Goal: Task Accomplishment & Management: Use online tool/utility

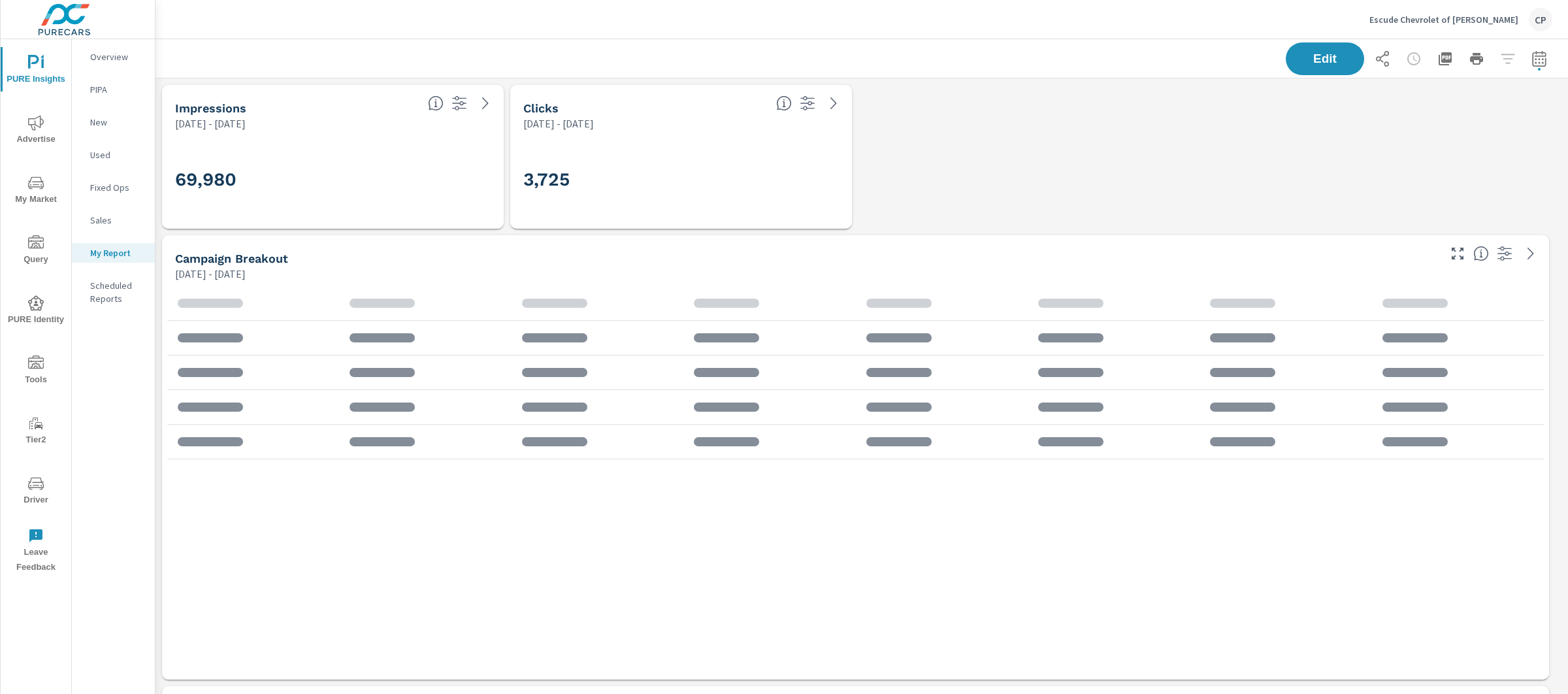
scroll to position [294, 0]
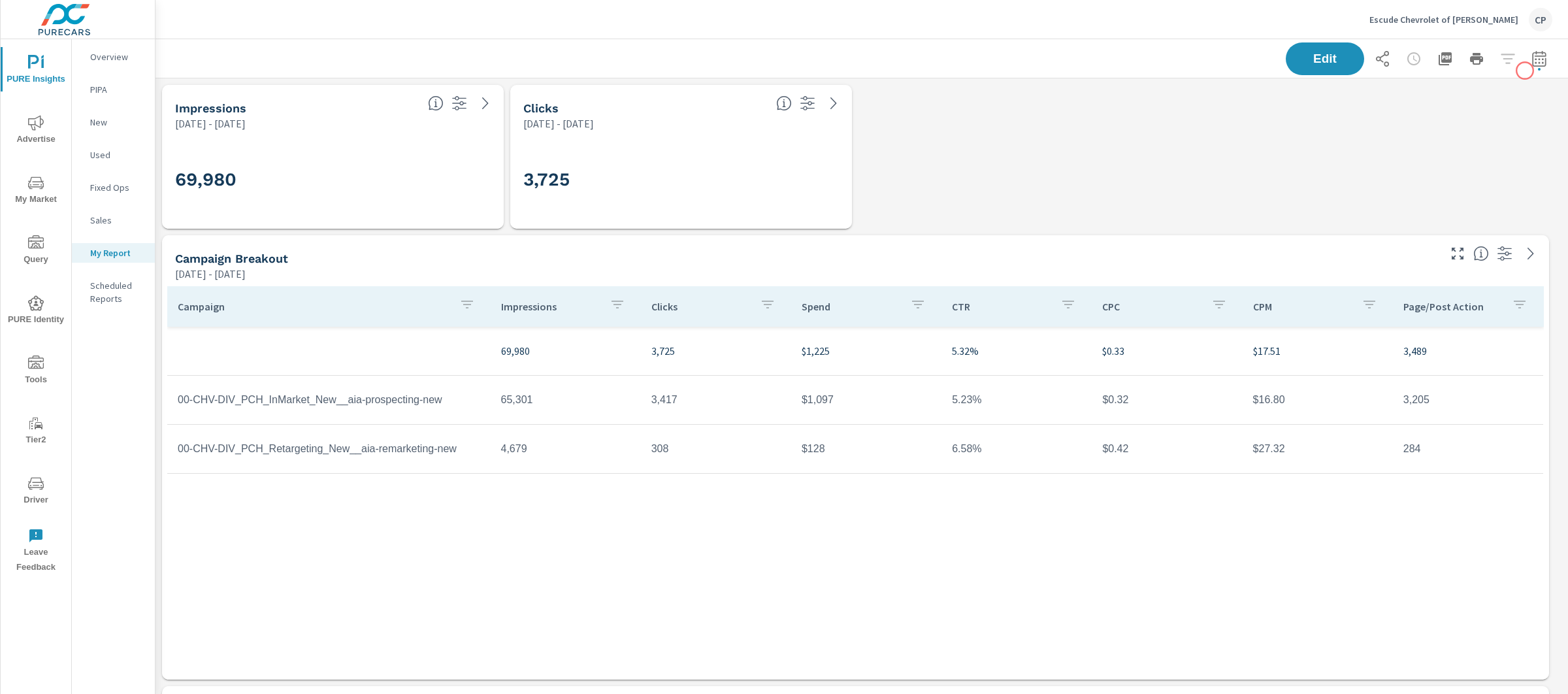
click at [1525, 70] on div "Edit" at bounding box center [1419, 58] width 266 height 32
click at [1537, 68] on span "button" at bounding box center [1538, 69] width 3 height 3
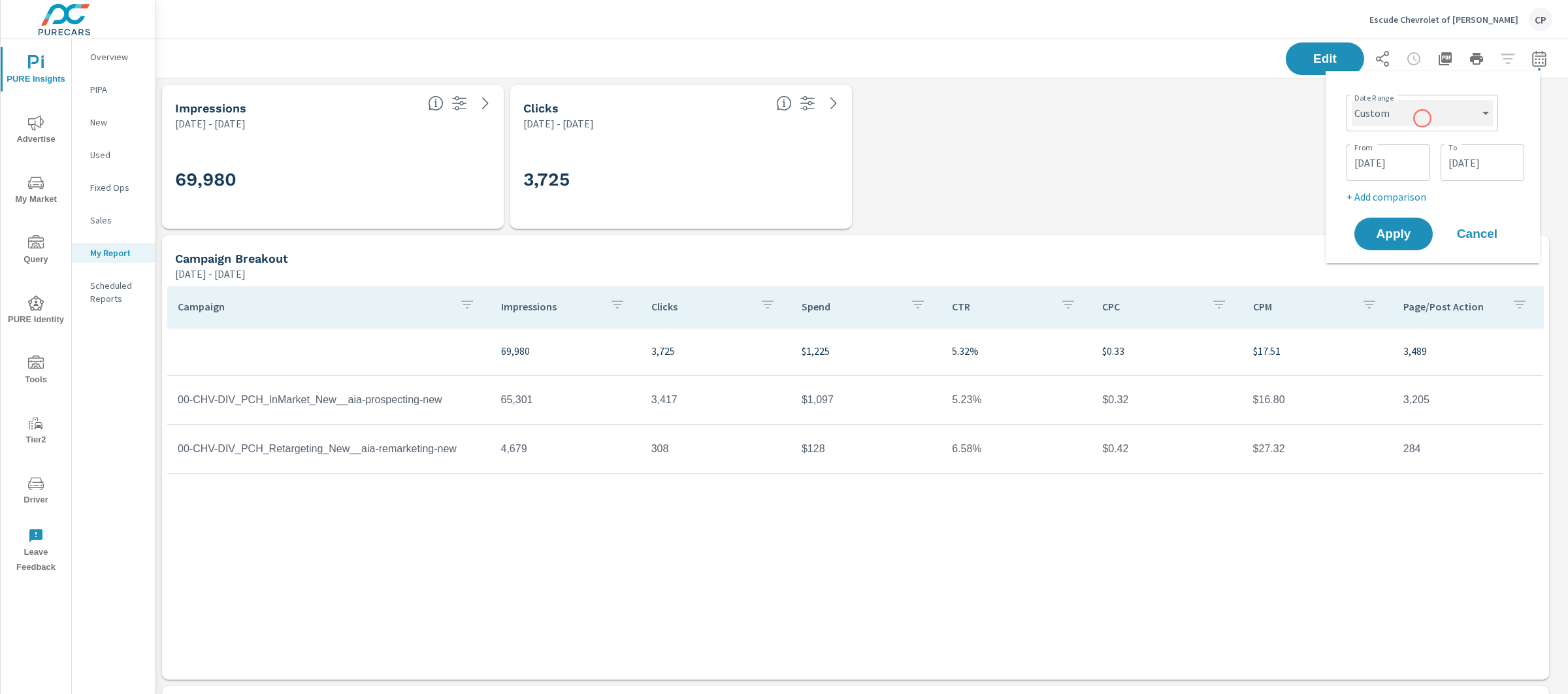
click at [1422, 118] on select "Custom [DATE] Last week Last 7 days Last 14 days Last 30 days Last 45 days Last…" at bounding box center [1421, 112] width 141 height 26
select select "Last month"
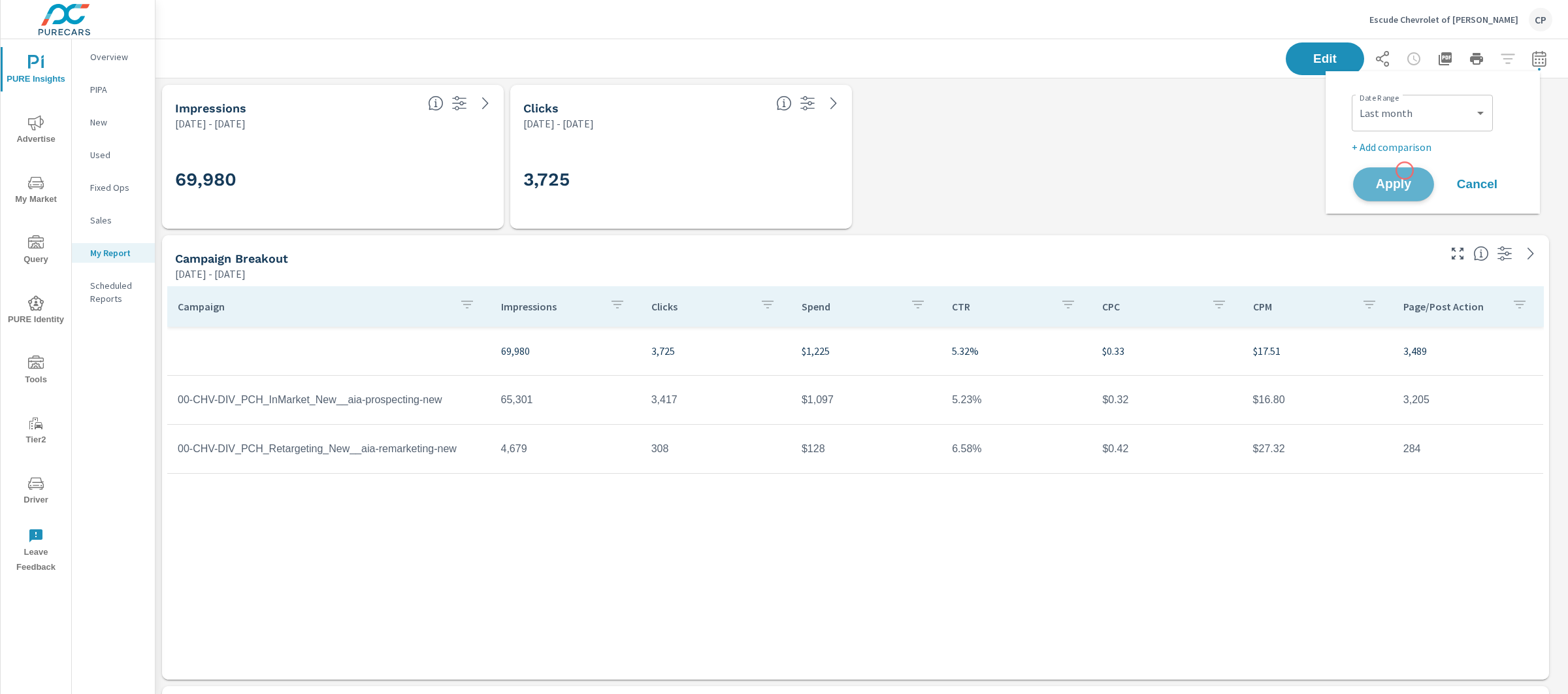
click at [1404, 171] on button "Apply" at bounding box center [1394, 184] width 81 height 34
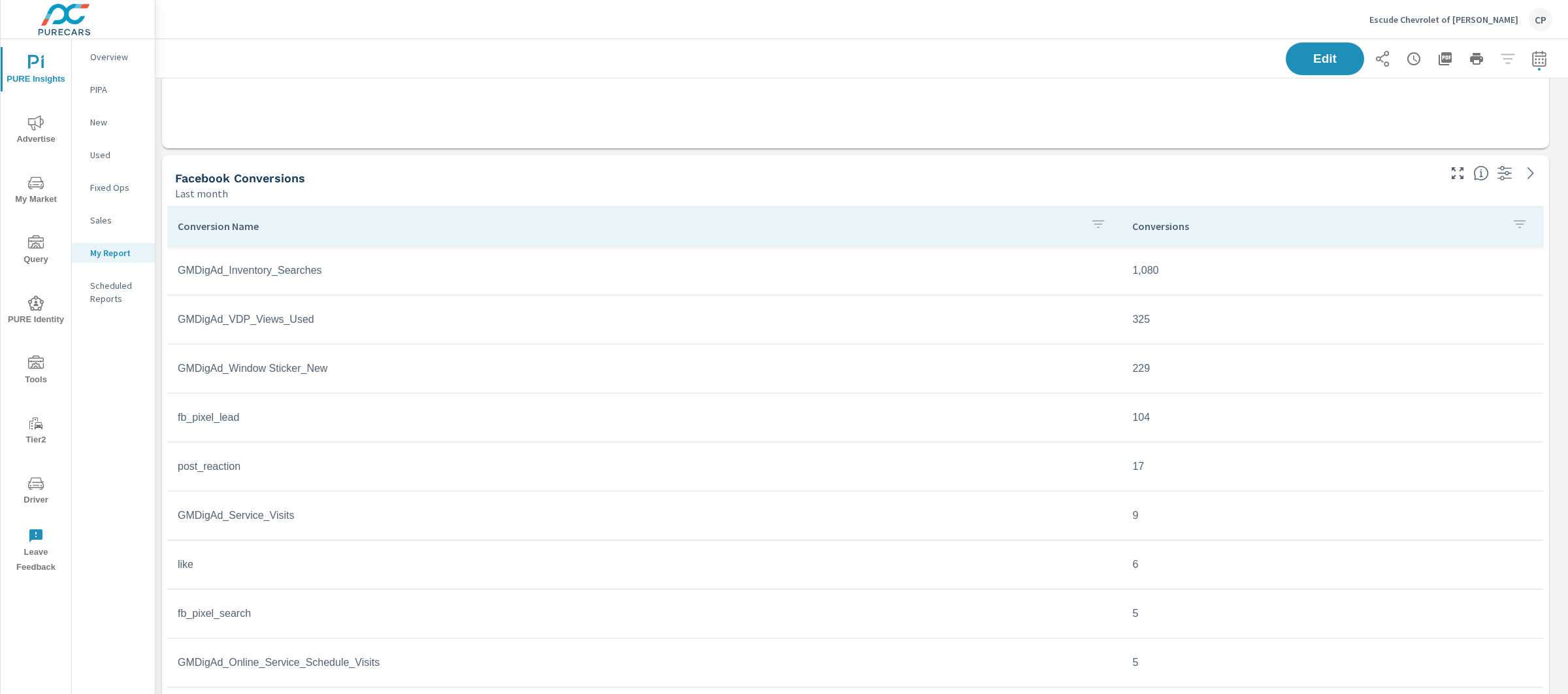
scroll to position [538, 0]
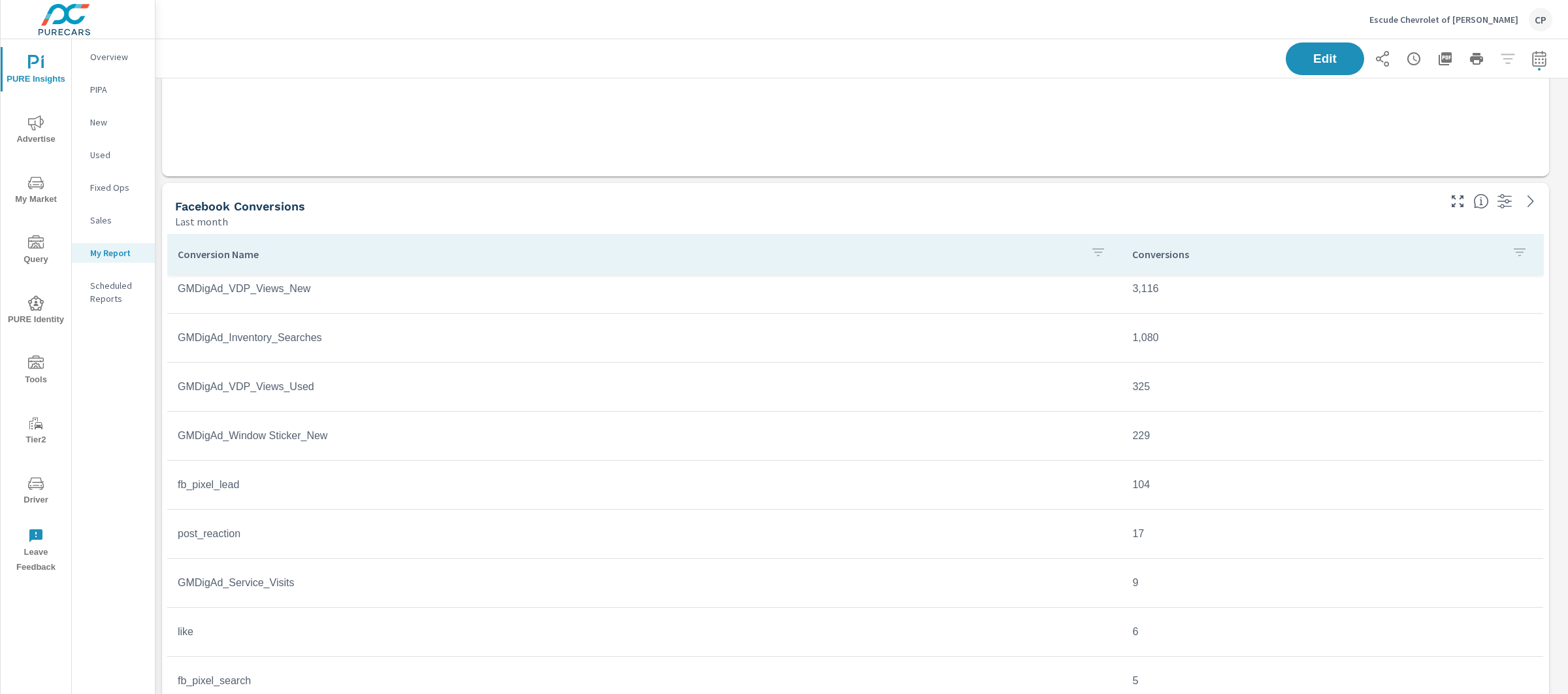
scroll to position [916, 0]
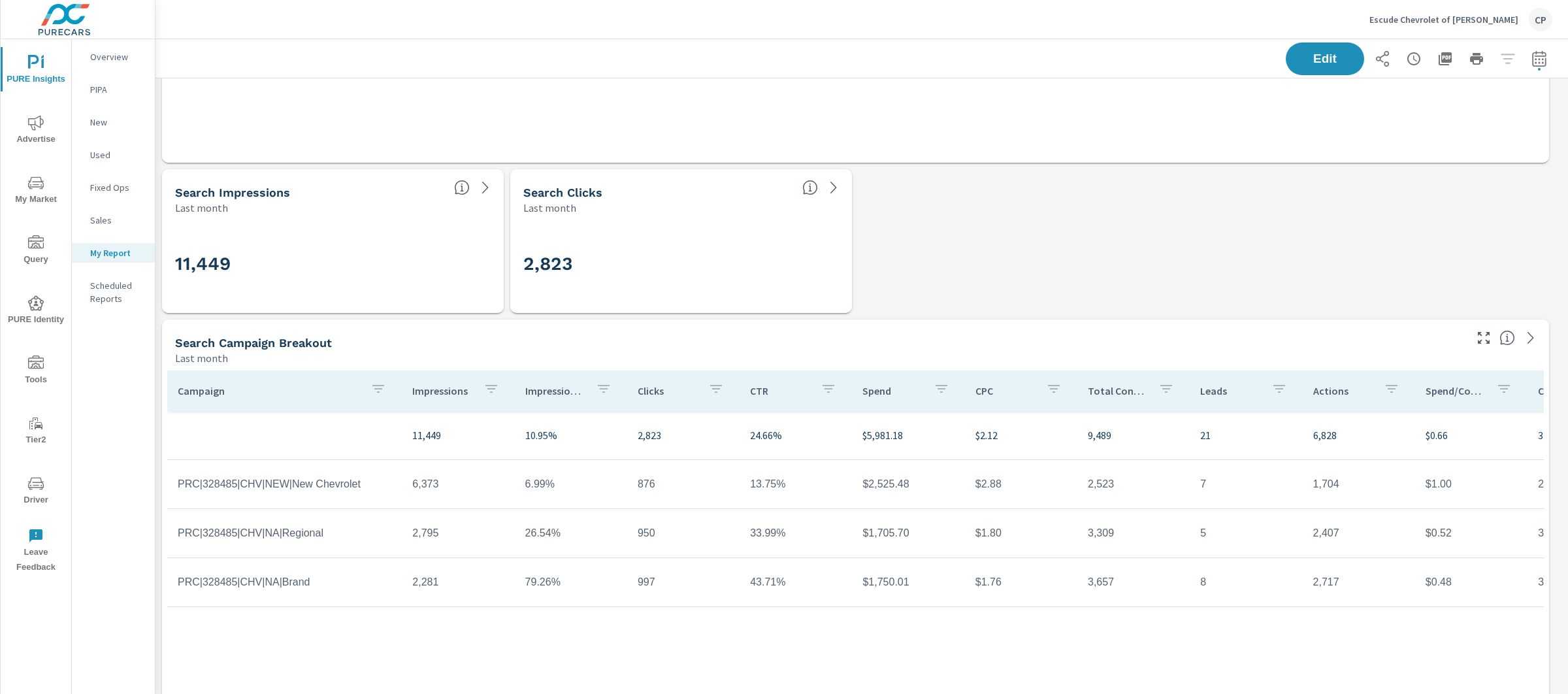
scroll to position [1882, 0]
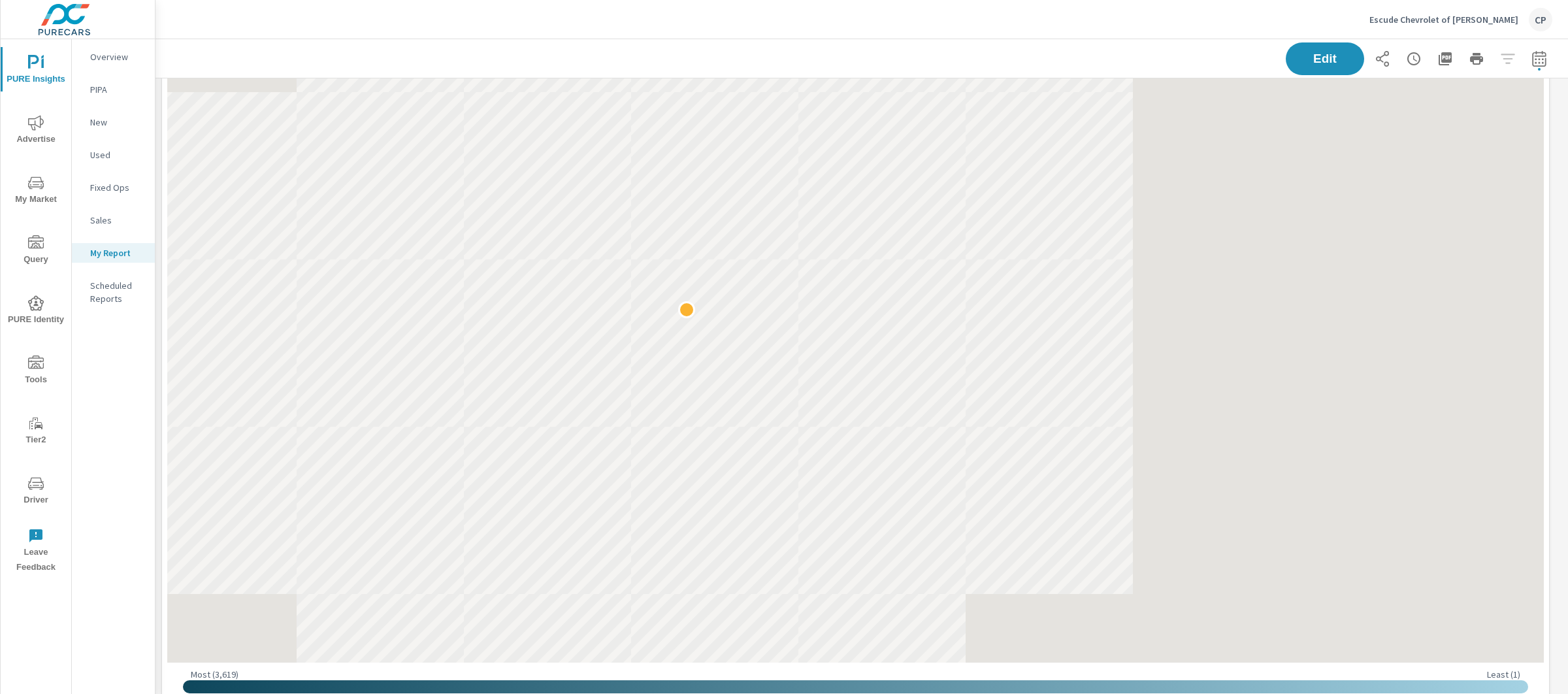
scroll to position [2688, 0]
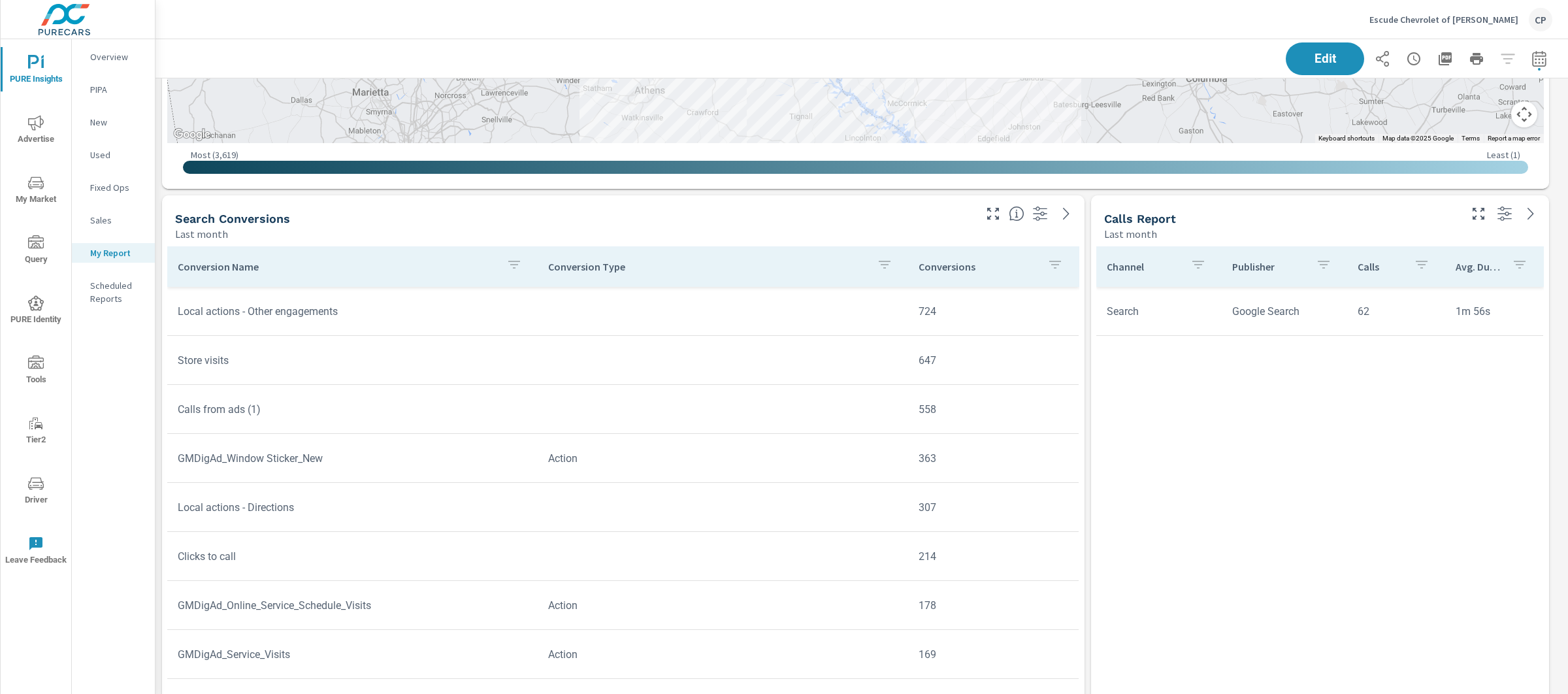
scroll to position [3204, 0]
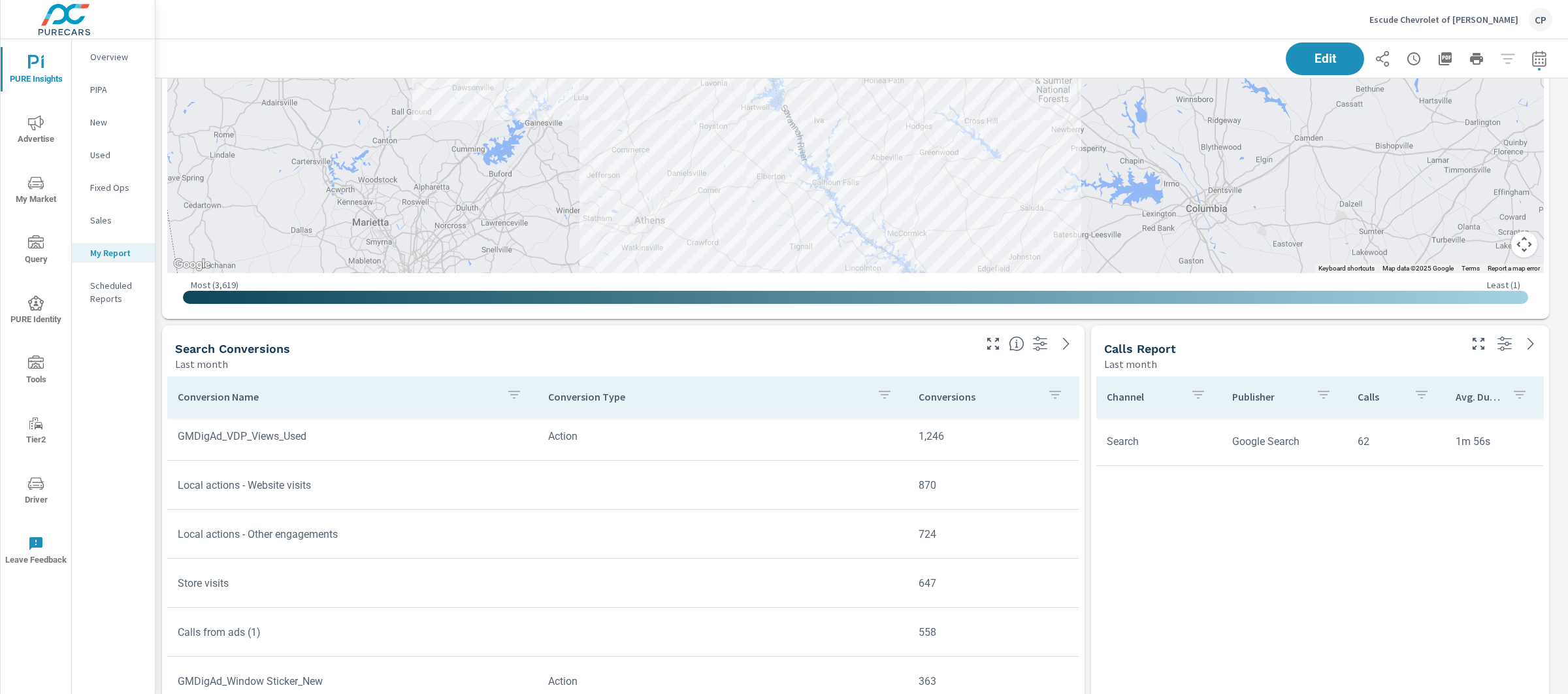
scroll to position [3060, 0]
